Goal: Find specific page/section: Find specific page/section

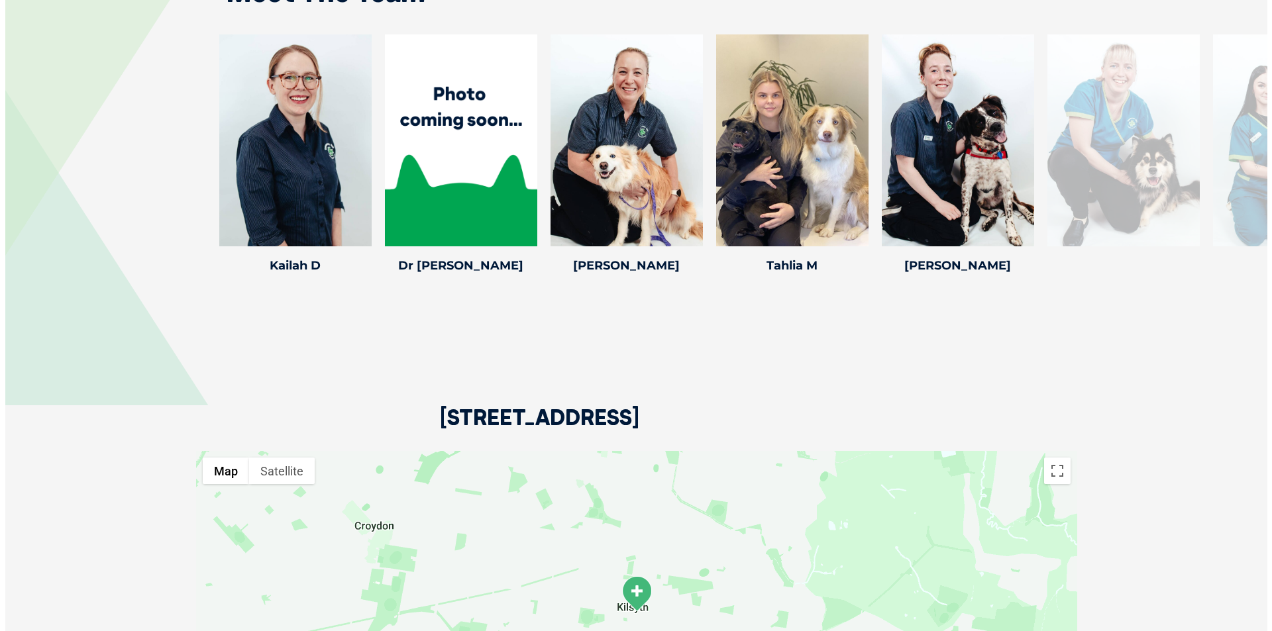
scroll to position [1723, 0]
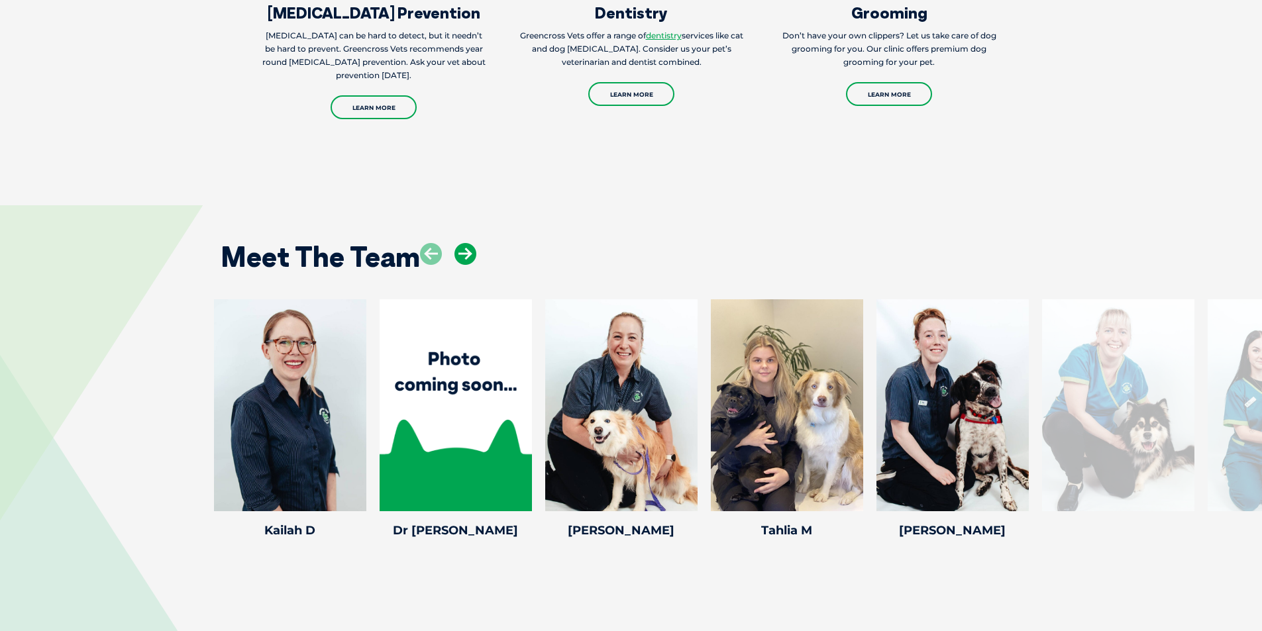
click at [469, 243] on icon at bounding box center [466, 254] width 22 height 22
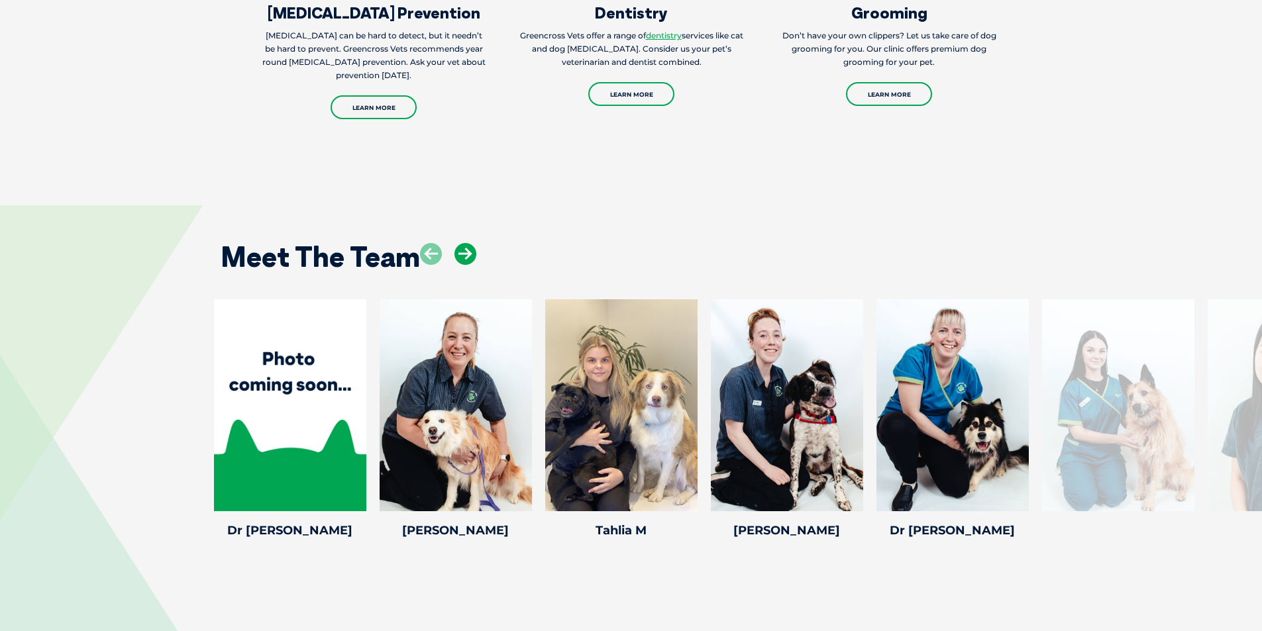
click at [469, 243] on icon at bounding box center [466, 254] width 22 height 22
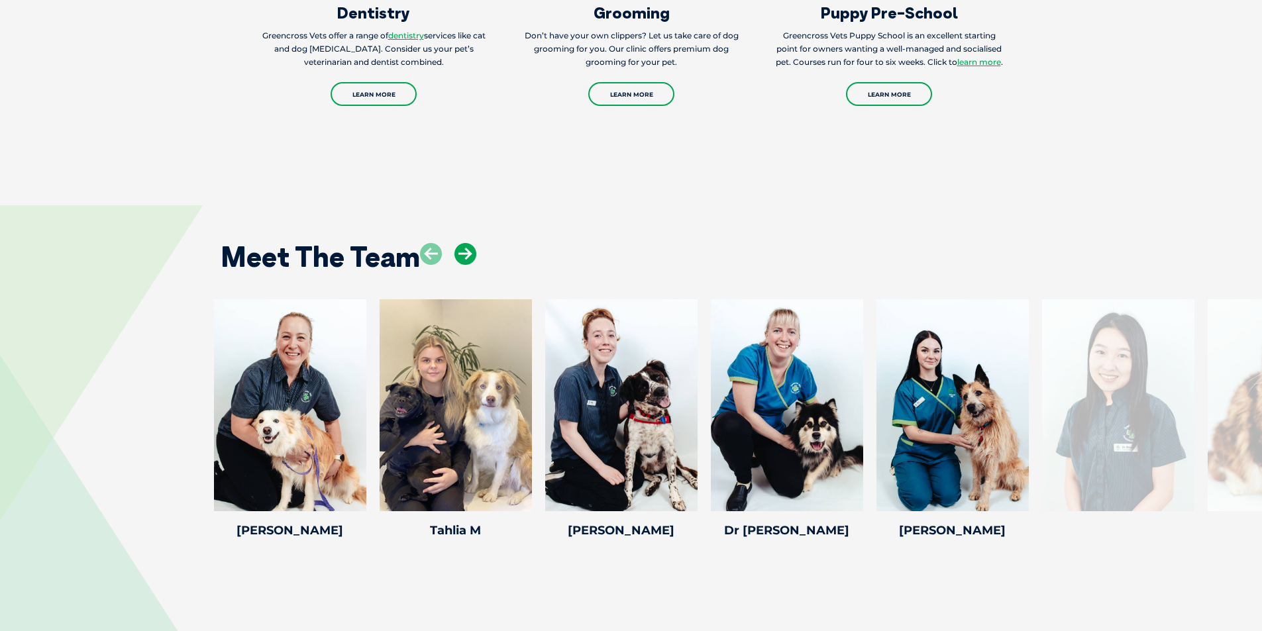
click at [469, 243] on icon at bounding box center [466, 254] width 22 height 22
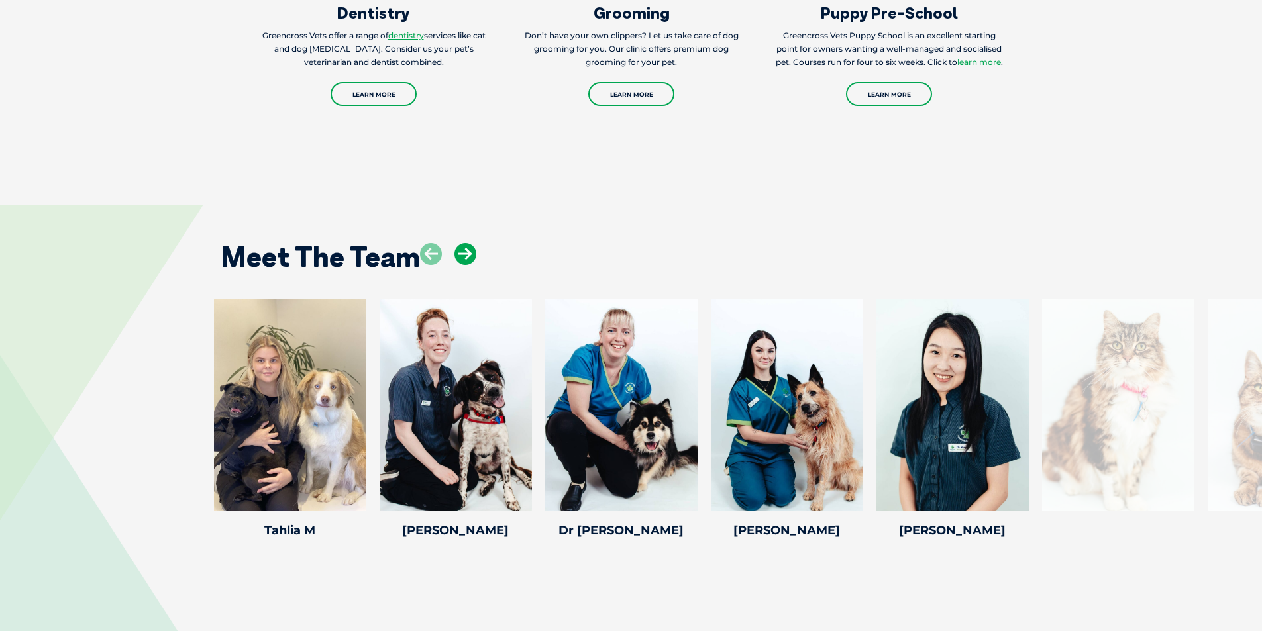
click at [469, 243] on icon at bounding box center [466, 254] width 22 height 22
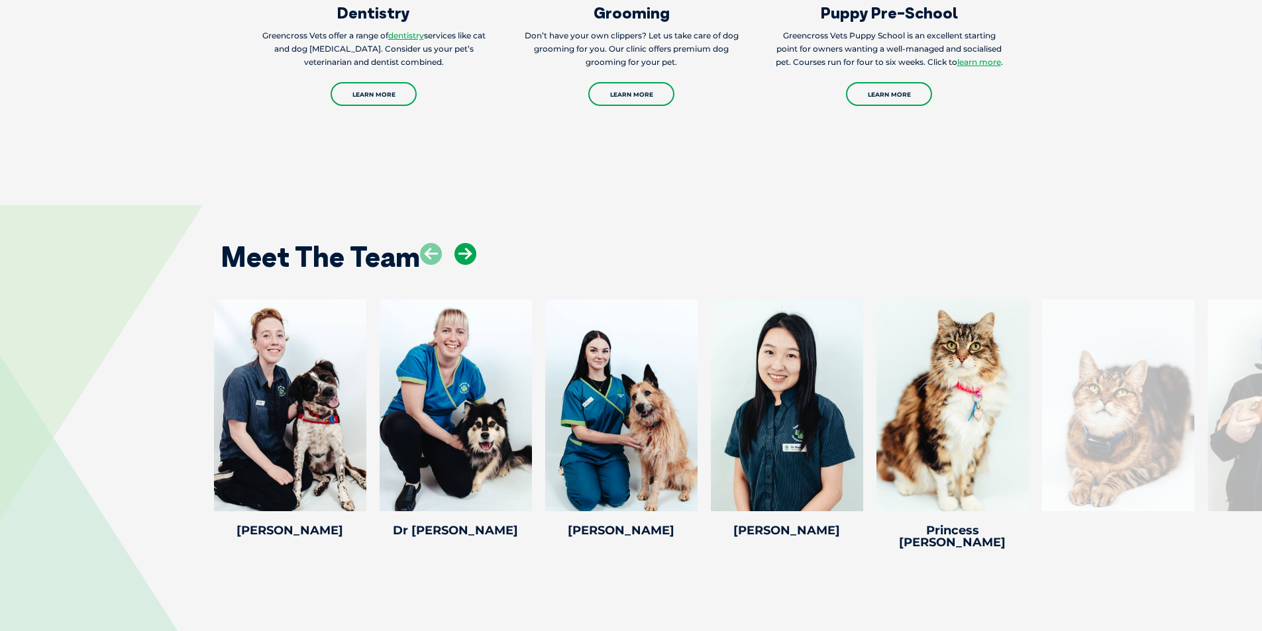
click at [469, 243] on icon at bounding box center [466, 254] width 22 height 22
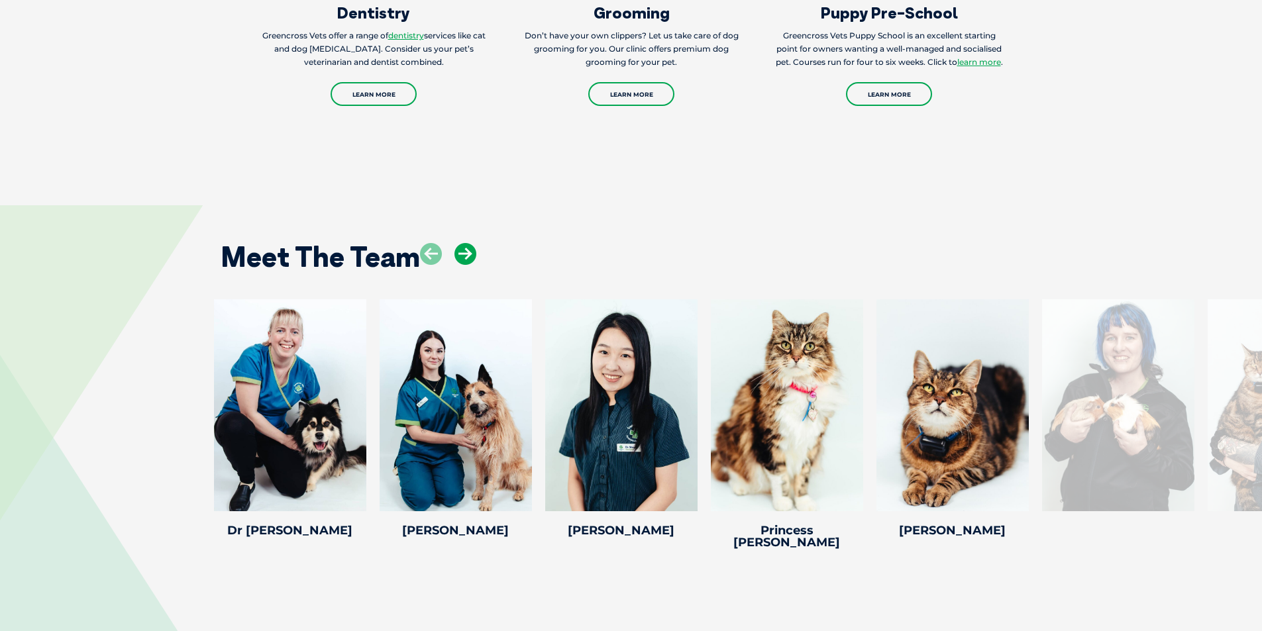
click at [469, 243] on icon at bounding box center [466, 254] width 22 height 22
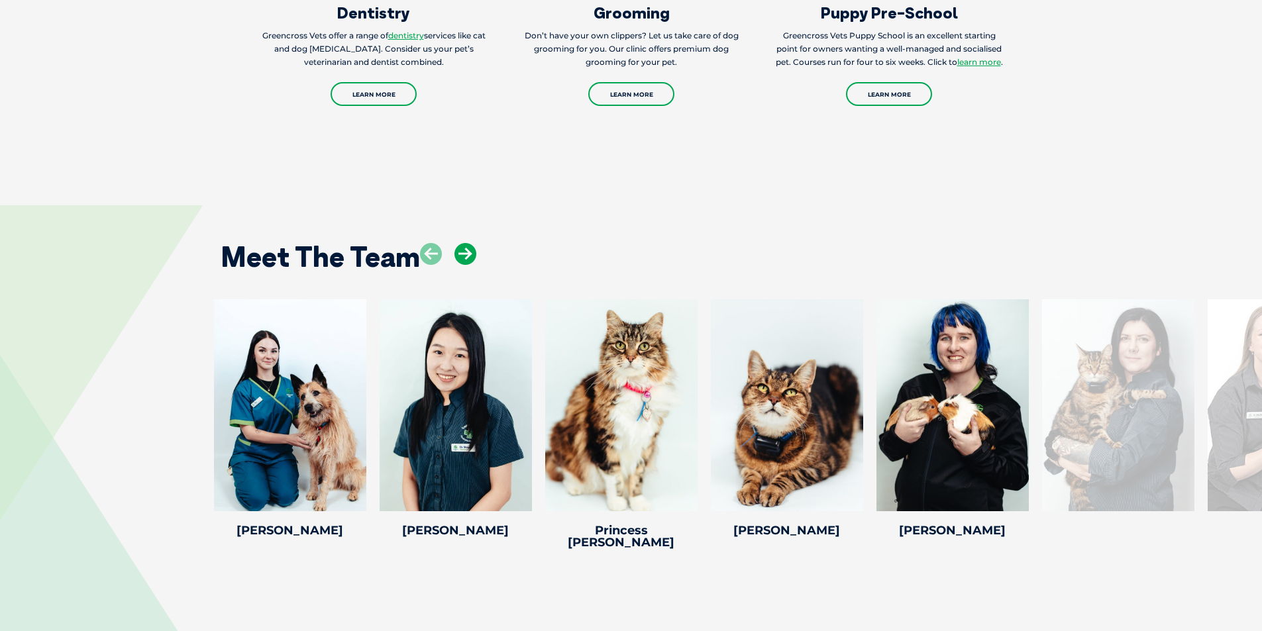
click at [469, 243] on icon at bounding box center [466, 254] width 22 height 22
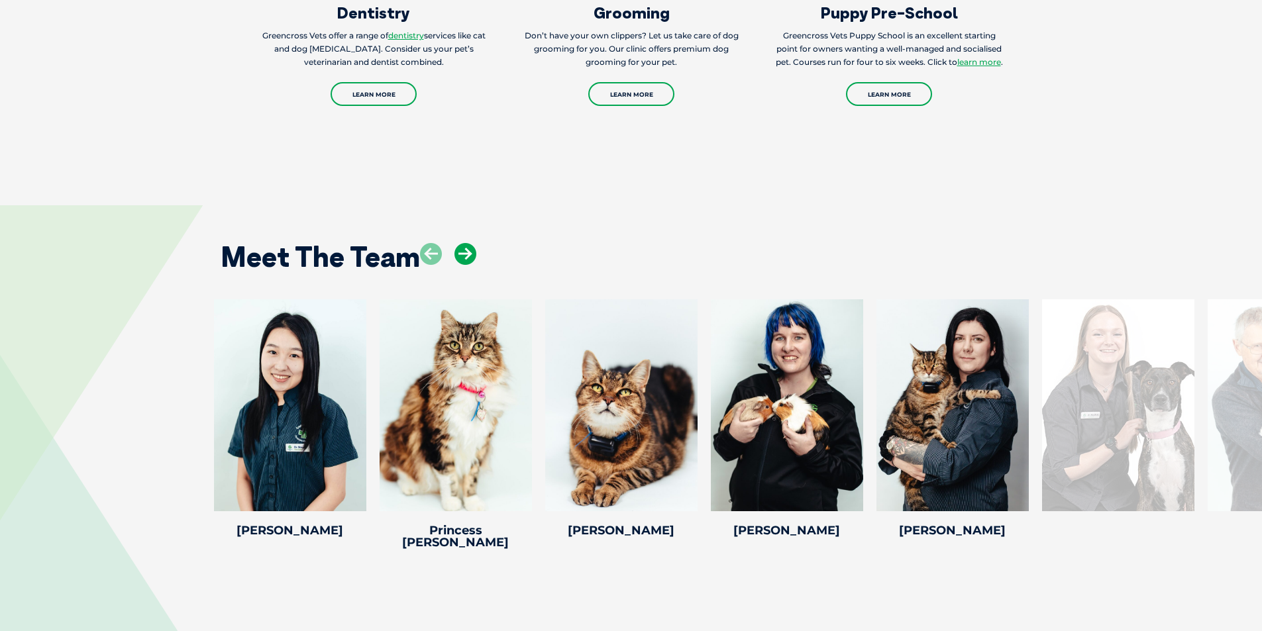
click at [469, 243] on icon at bounding box center [466, 254] width 22 height 22
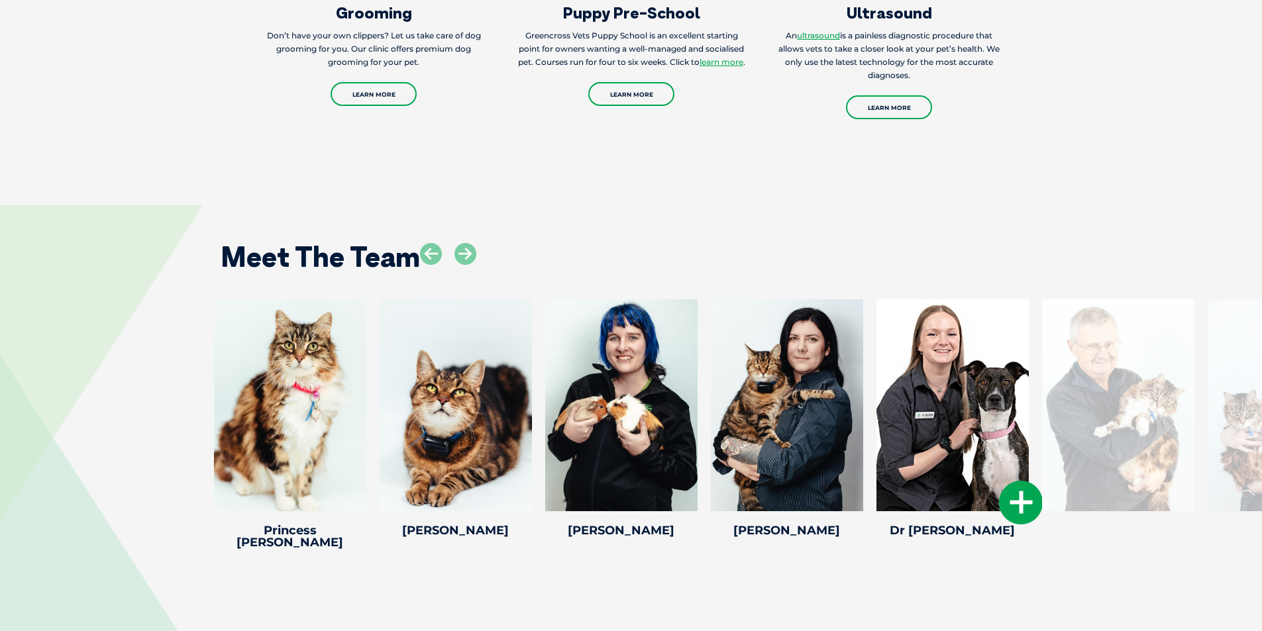
click at [967, 414] on div at bounding box center [953, 405] width 152 height 212
click at [1003, 481] on icon at bounding box center [1021, 503] width 44 height 44
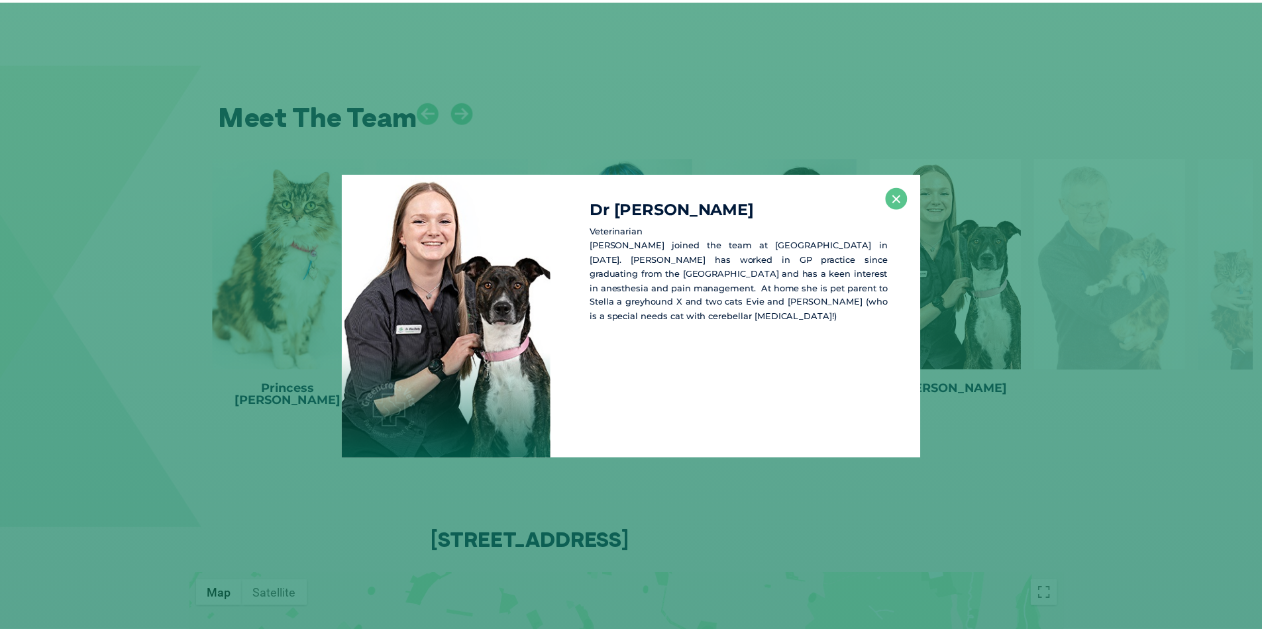
scroll to position [1872, 0]
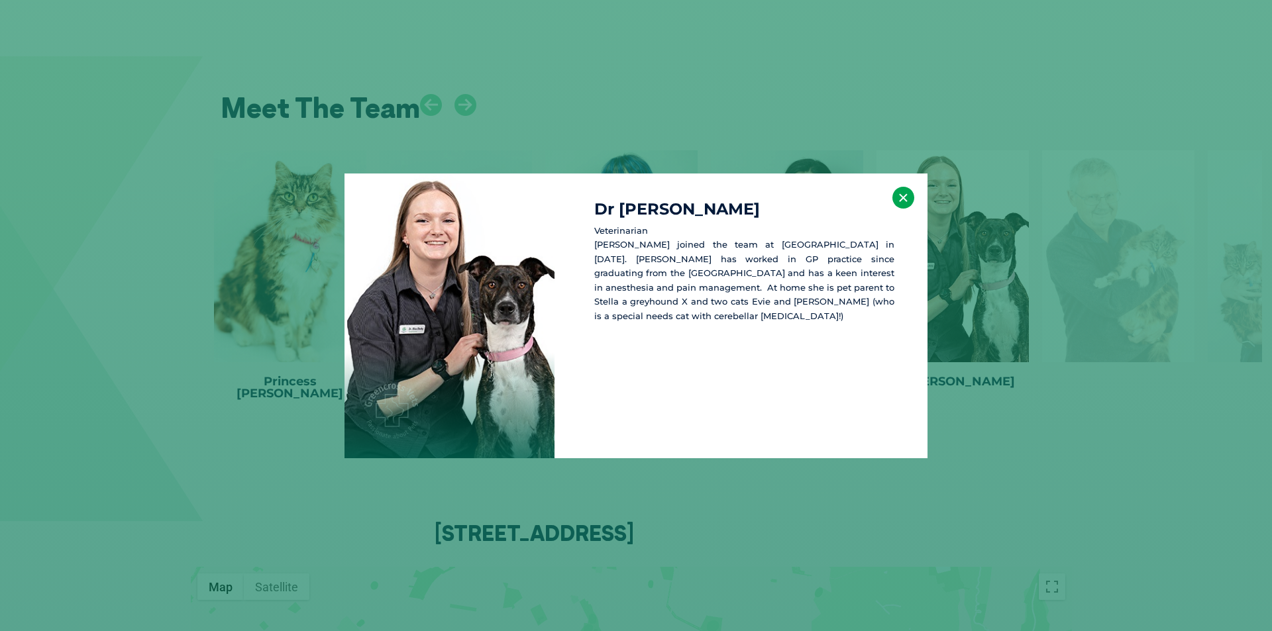
click at [904, 195] on button "×" at bounding box center [903, 198] width 22 height 22
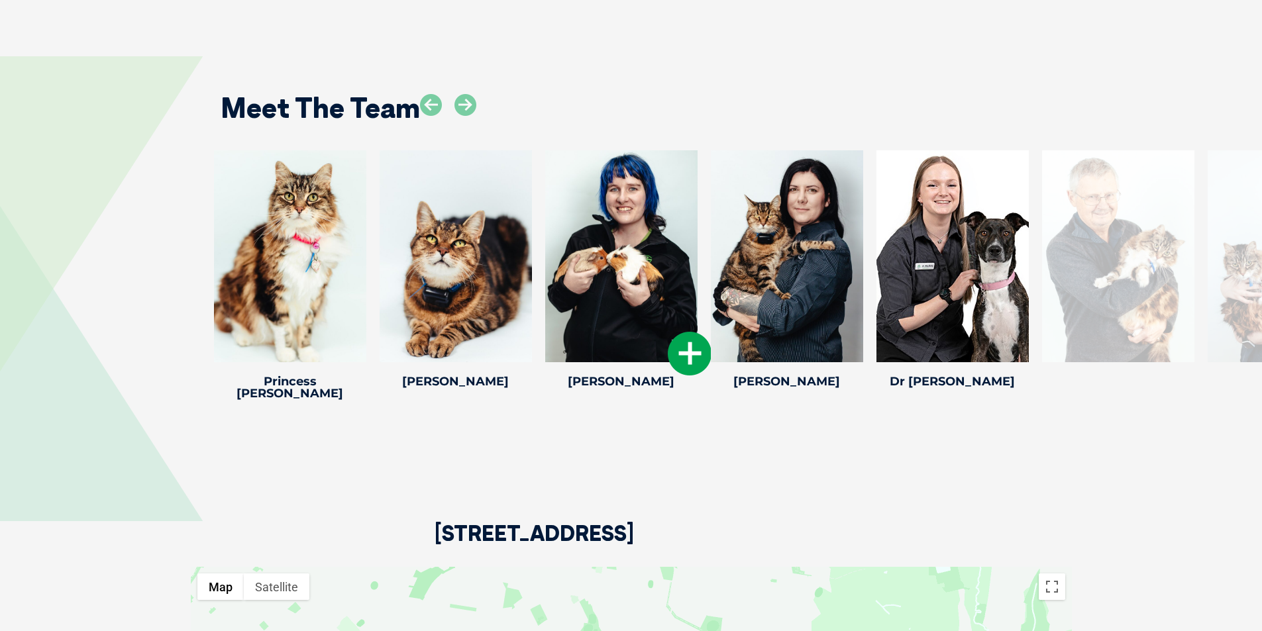
click at [678, 332] on icon at bounding box center [690, 354] width 44 height 44
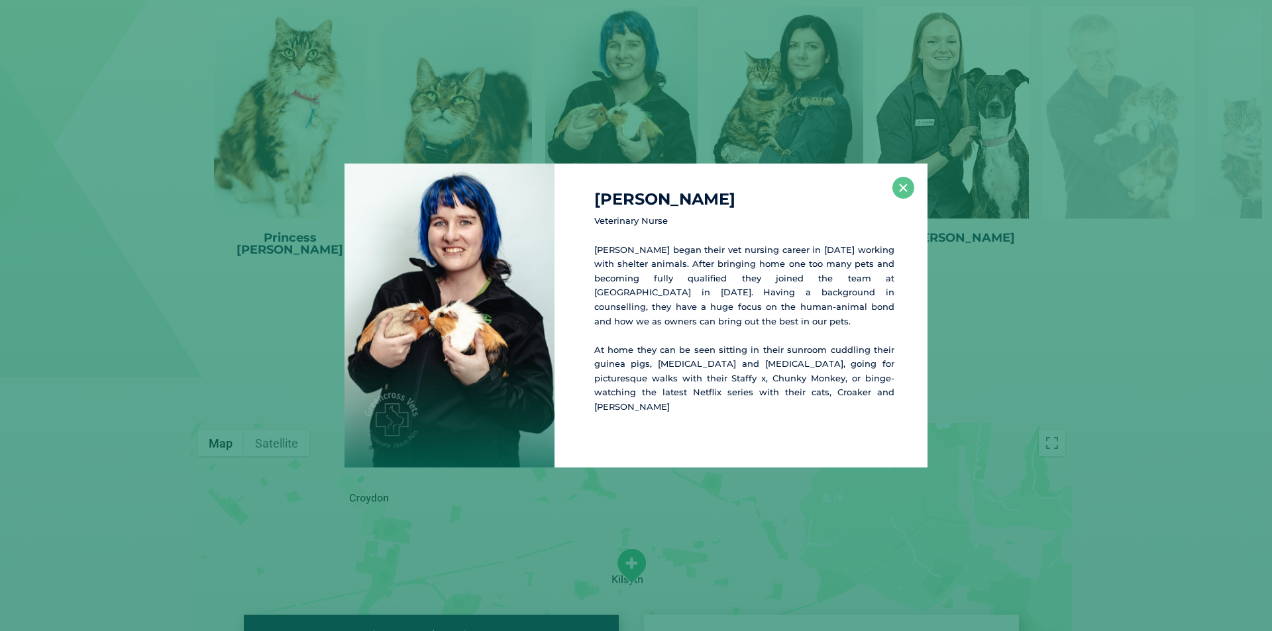
scroll to position [2019, 0]
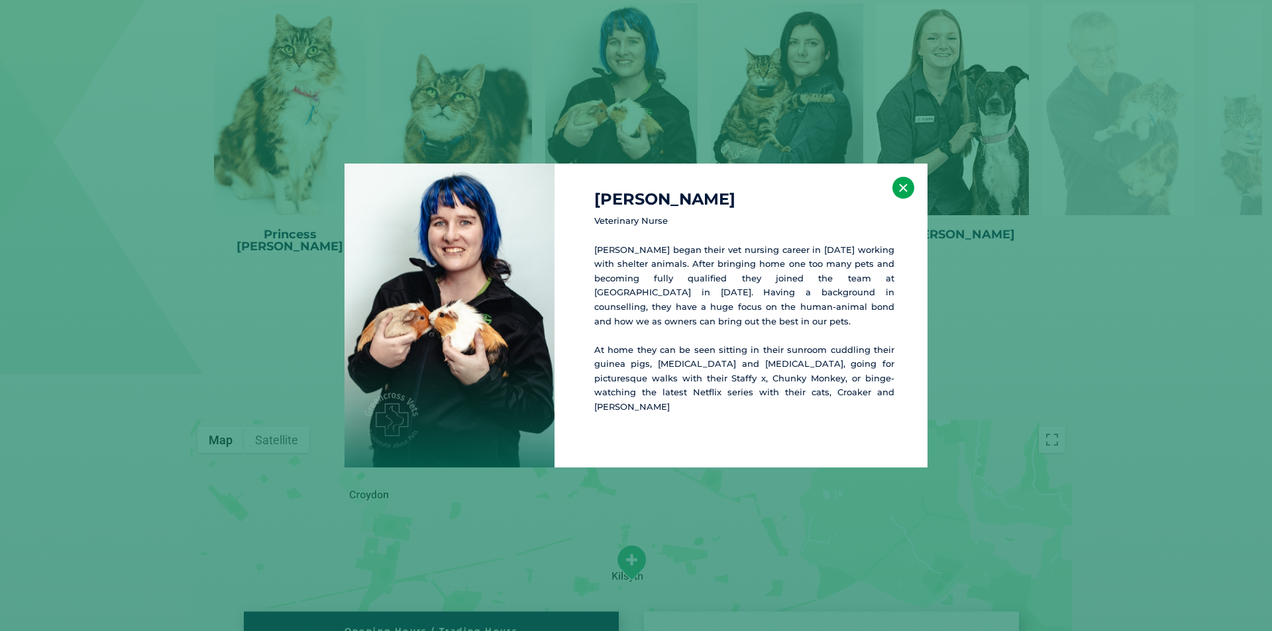
click at [912, 193] on button "×" at bounding box center [903, 188] width 22 height 22
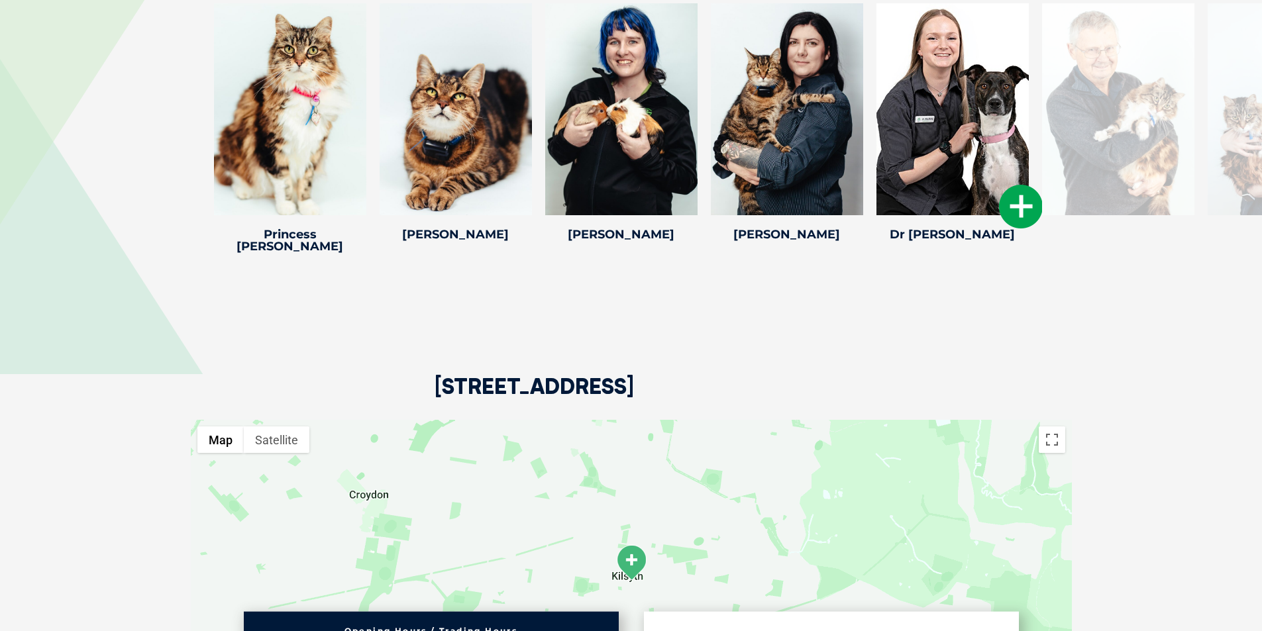
click at [1022, 188] on icon at bounding box center [1021, 207] width 44 height 44
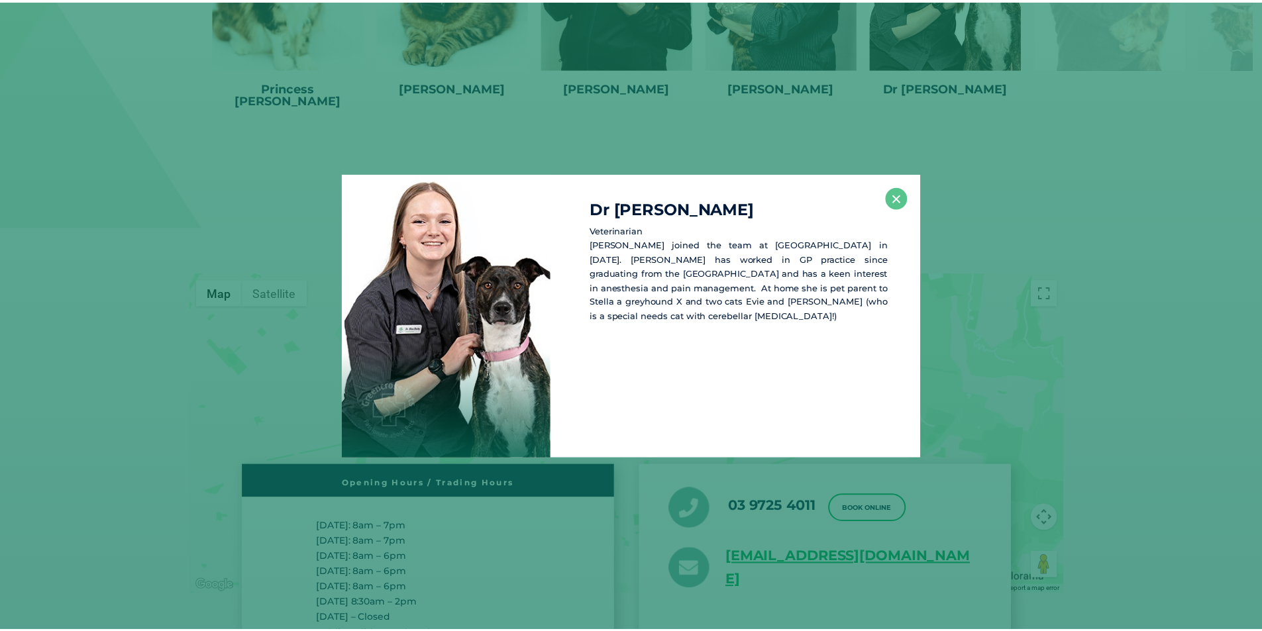
scroll to position [2168, 0]
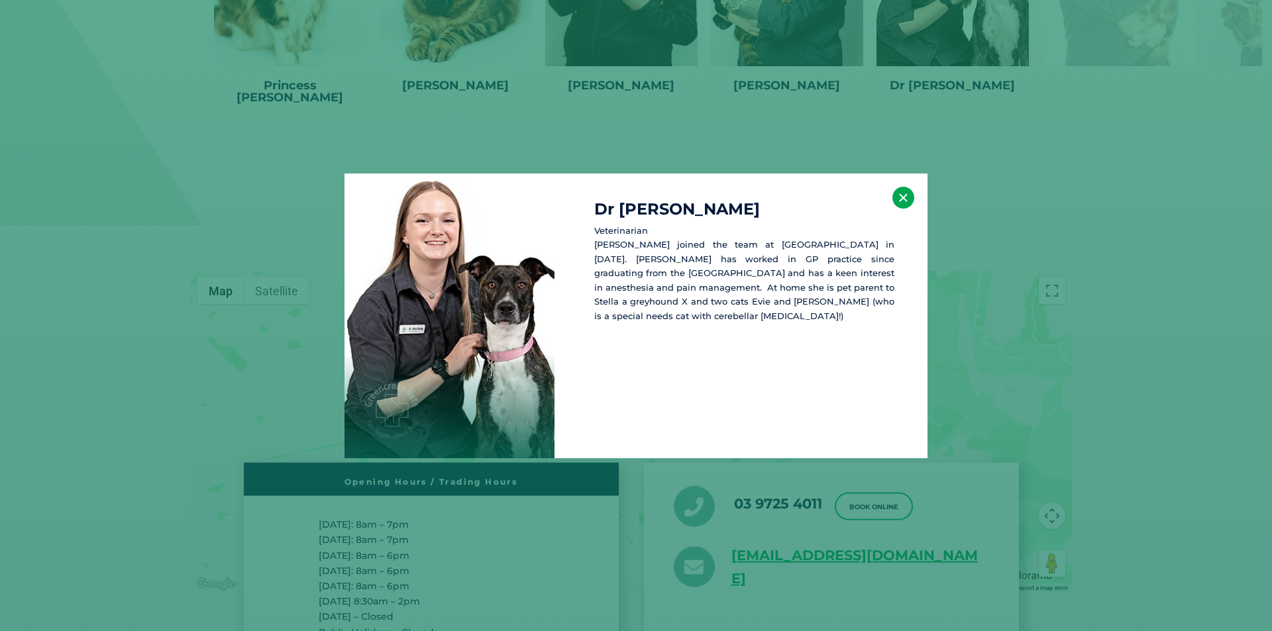
click at [901, 203] on button "×" at bounding box center [903, 198] width 22 height 22
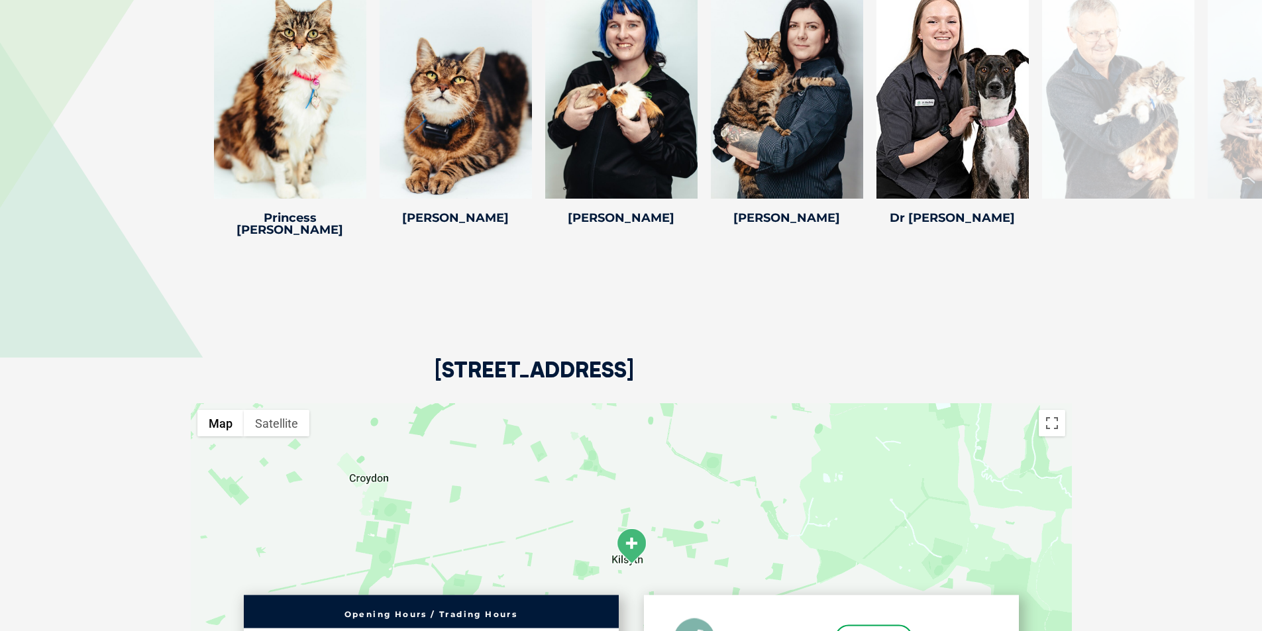
scroll to position [1837, 0]
